Goal: Transaction & Acquisition: Purchase product/service

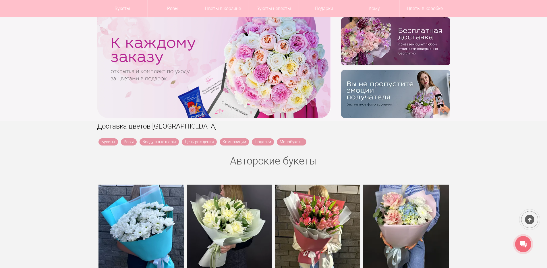
scroll to position [111, 0]
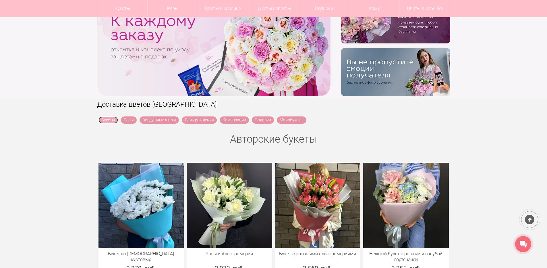
click at [108, 119] on link "Букеты" at bounding box center [108, 119] width 20 height 7
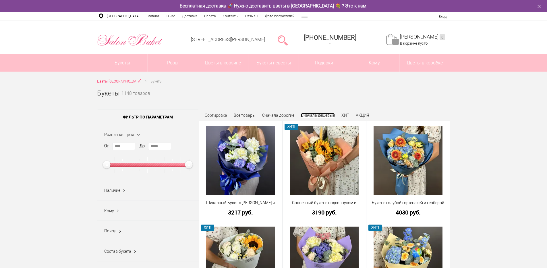
click at [306, 116] on link "Сначала дешевые" at bounding box center [318, 115] width 34 height 5
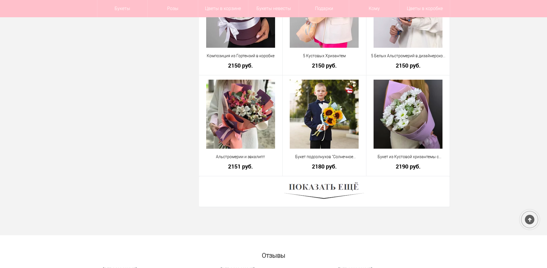
scroll to position [1572, 0]
